Goal: Task Accomplishment & Management: Use online tool/utility

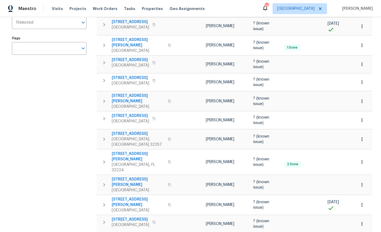
scroll to position [96, 0]
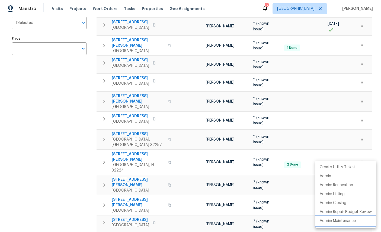
click at [343, 221] on p "Admin: Maintenance" at bounding box center [338, 221] width 36 height 6
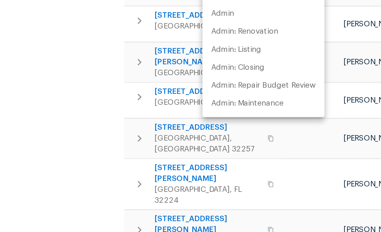
click at [39, 64] on div at bounding box center [190, 116] width 381 height 232
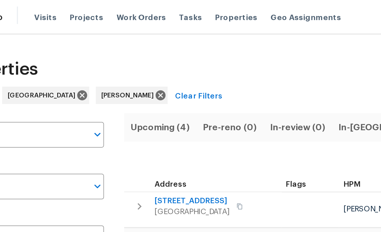
scroll to position [0, 0]
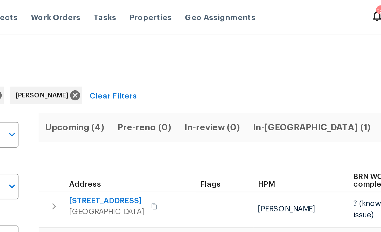
click at [269, 63] on span "Pre-Listing (0)" at bounding box center [284, 64] width 31 height 8
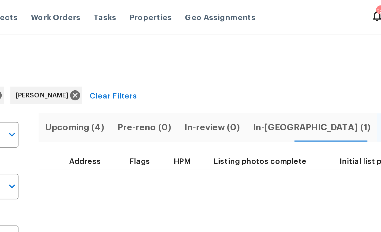
click at [303, 64] on button "Listed (35)" at bounding box center [318, 63] width 30 height 14
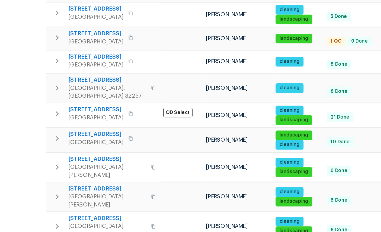
scroll to position [21, 0]
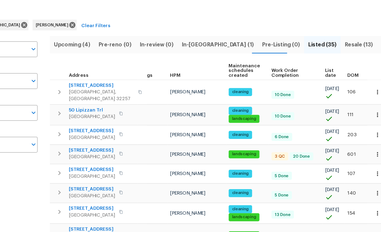
scroll to position [12, 0]
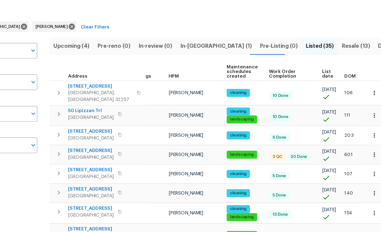
click at [360, 150] on icon "button" at bounding box center [362, 152] width 5 height 5
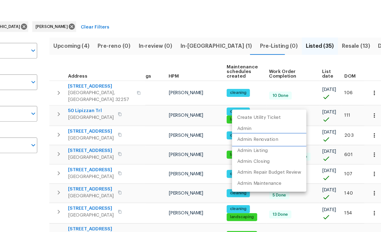
click at [250, 137] on p "Admin: Renovation" at bounding box center [266, 140] width 33 height 6
